Goal: Task Accomplishment & Management: Manage account settings

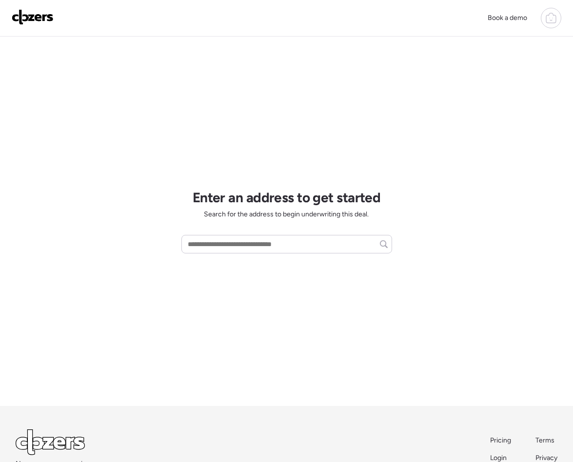
click at [548, 15] on icon at bounding box center [550, 14] width 5 height 2
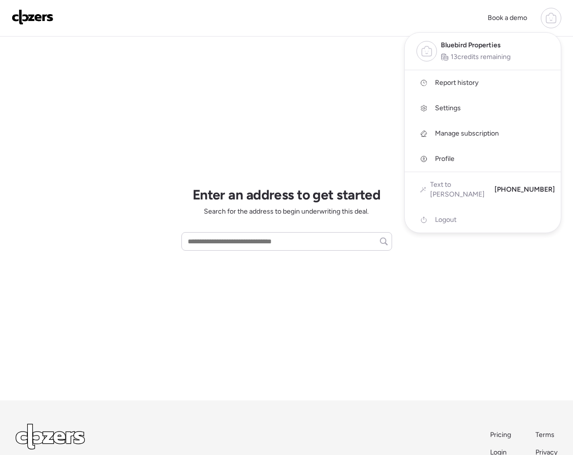
click at [458, 129] on span "Manage subscription" at bounding box center [467, 134] width 64 height 10
click at [466, 132] on span "Manage subscription" at bounding box center [467, 134] width 64 height 10
click at [457, 134] on span "Manage subscription" at bounding box center [467, 134] width 64 height 10
